Goal: Navigation & Orientation: Find specific page/section

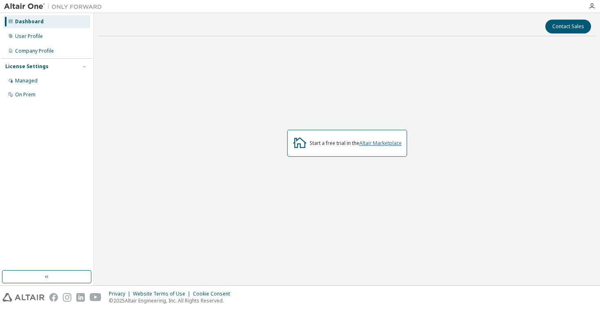
click at [386, 145] on link "Altair Marketplace" at bounding box center [380, 142] width 42 height 7
click at [57, 32] on div "User Profile" at bounding box center [46, 36] width 87 height 13
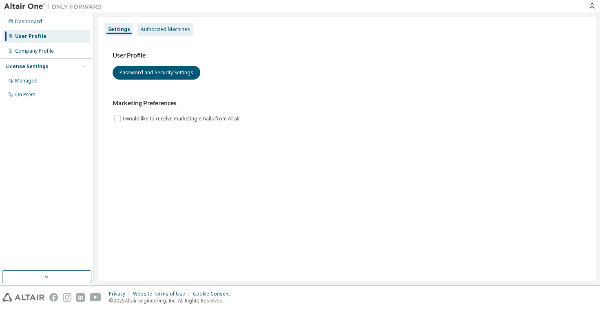
click at [165, 26] on div "Authorized Machines" at bounding box center [165, 29] width 49 height 7
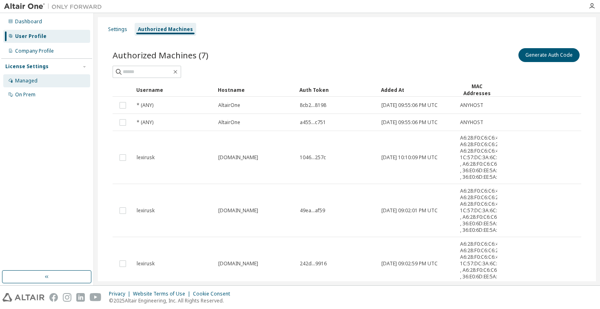
click at [41, 78] on div "Managed" at bounding box center [46, 80] width 87 height 13
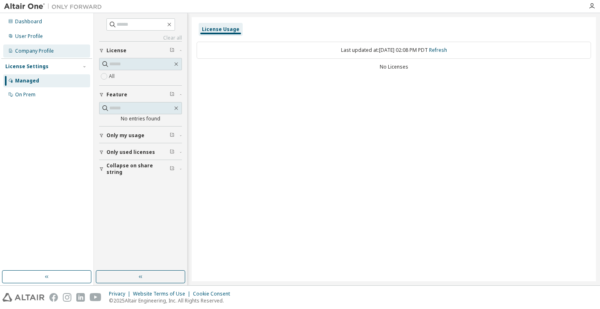
click at [45, 55] on div "Company Profile" at bounding box center [46, 50] width 87 height 13
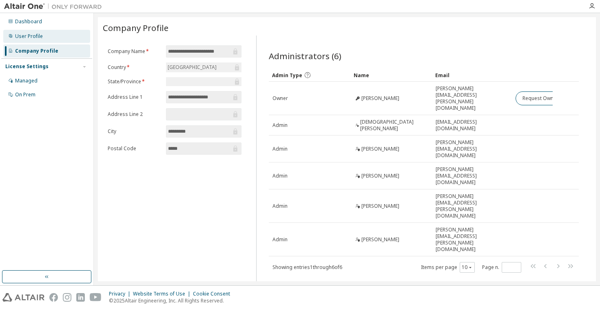
click at [42, 35] on div "User Profile" at bounding box center [46, 36] width 87 height 13
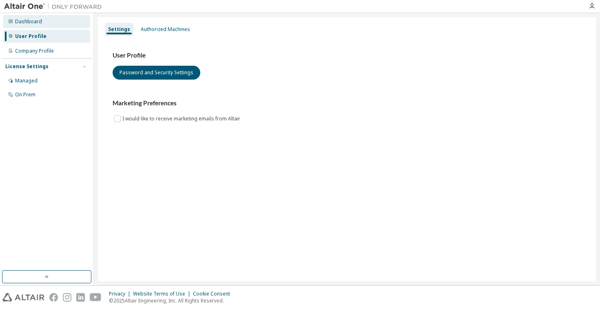
click at [40, 22] on div "Dashboard" at bounding box center [28, 21] width 27 height 7
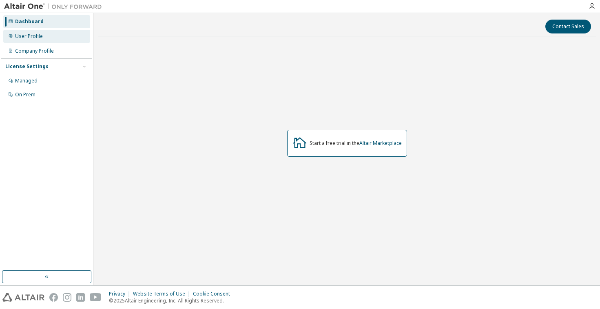
click at [40, 41] on div "User Profile" at bounding box center [46, 36] width 87 height 13
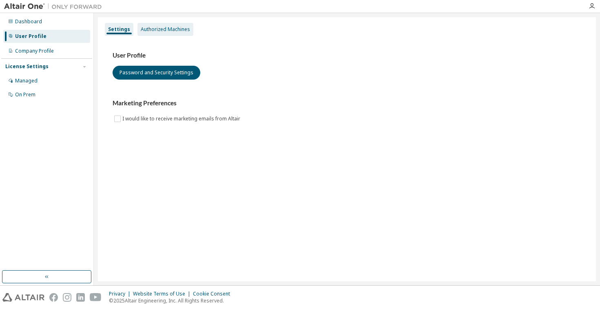
click at [175, 34] on div "Authorized Machines" at bounding box center [165, 29] width 56 height 13
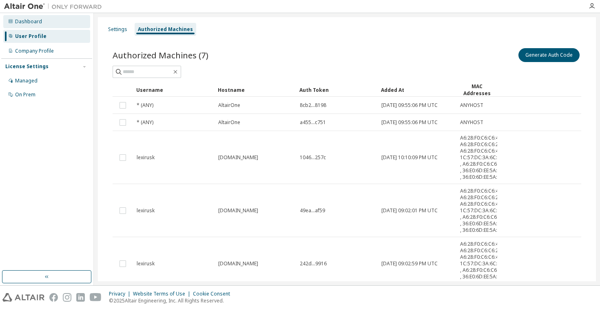
click at [40, 26] on div "Dashboard" at bounding box center [46, 21] width 87 height 13
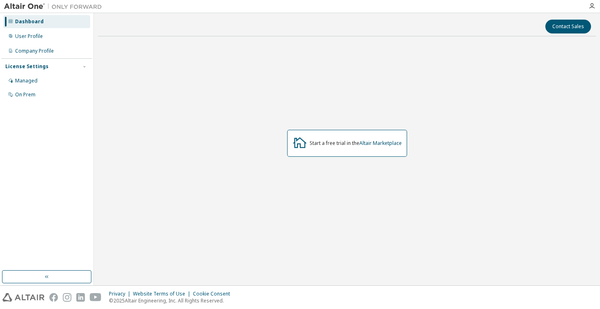
click at [386, 147] on div "Start a free trial in the Altair Marketplace" at bounding box center [347, 143] width 120 height 27
click at [383, 145] on link "Altair Marketplace" at bounding box center [380, 142] width 42 height 7
